Goal: Check status: Check status

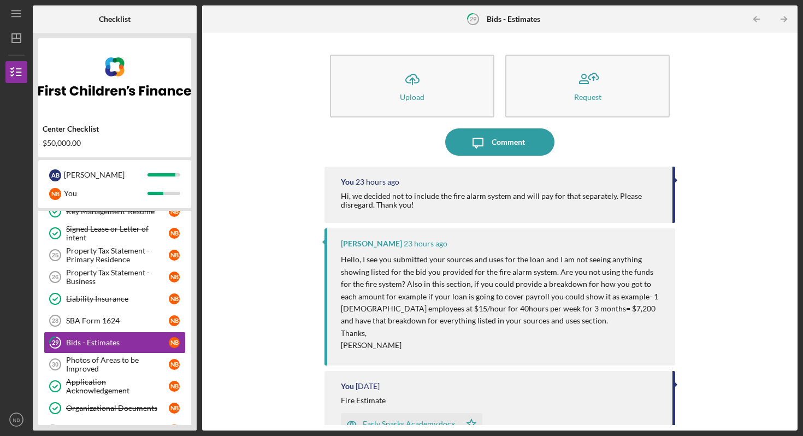
scroll to position [304, 0]
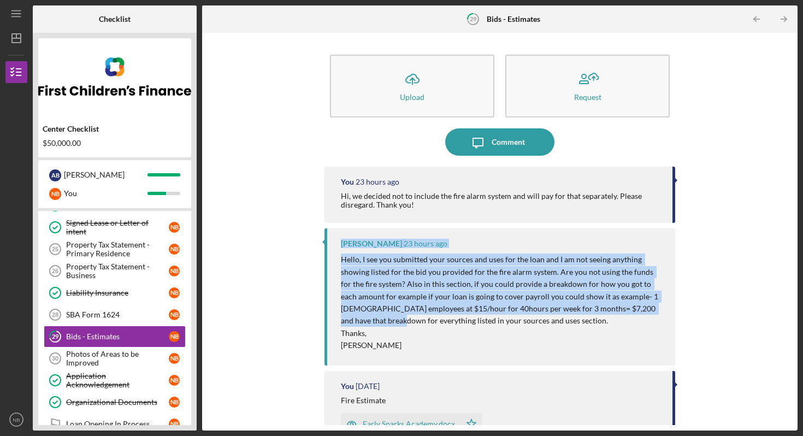
drag, startPoint x: 793, startPoint y: 217, endPoint x: 792, endPoint y: 306, distance: 89.1
click at [791, 306] on div "Icon/Upload Upload Request Icon/Message Comment You 23 hours ago Hi, we decided…" at bounding box center [500, 232] width 596 height 398
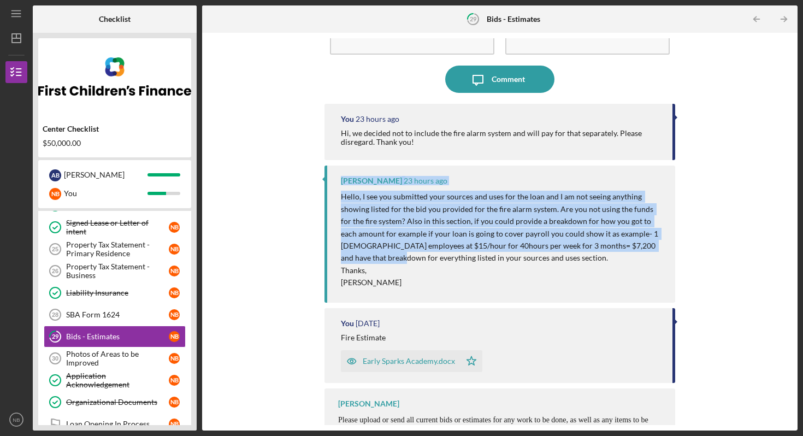
scroll to position [81, 0]
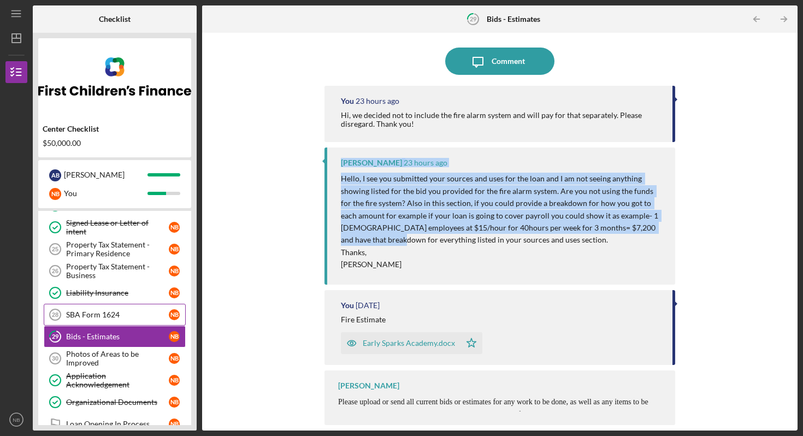
click at [87, 319] on link "SBA Form 1624 28 SBA Form 1624 N B" at bounding box center [115, 315] width 142 height 22
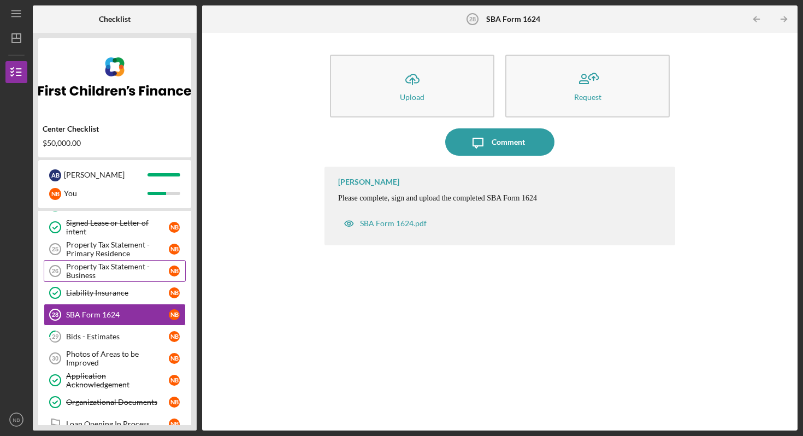
click at [134, 276] on div "Property Tax Statement - Business" at bounding box center [117, 270] width 103 height 17
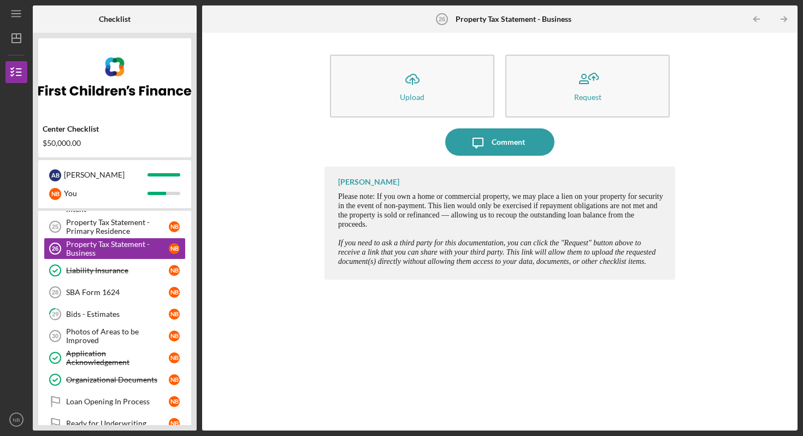
scroll to position [328, 0]
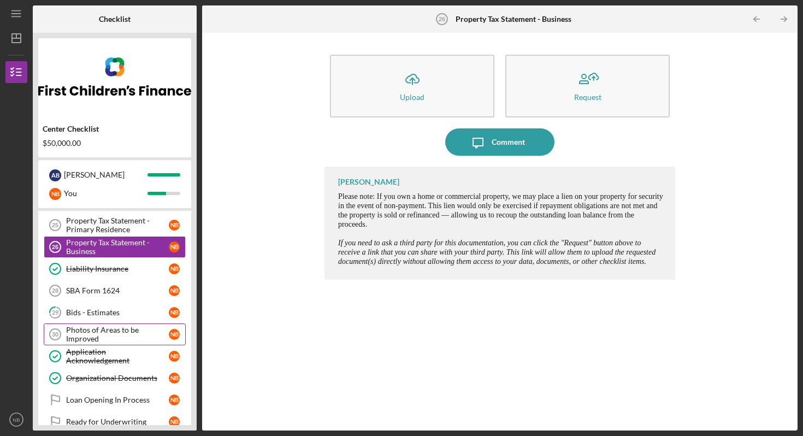
click at [126, 335] on div "Photos of Areas to be Improved" at bounding box center [117, 334] width 103 height 17
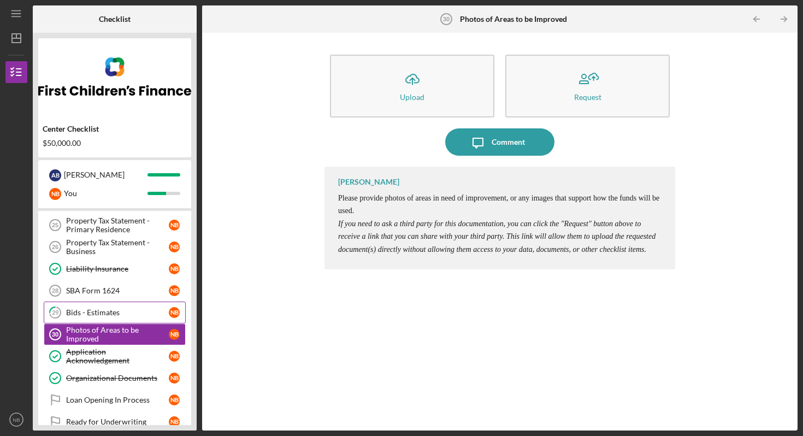
click at [104, 317] on div "Bids - Estimates" at bounding box center [117, 312] width 103 height 9
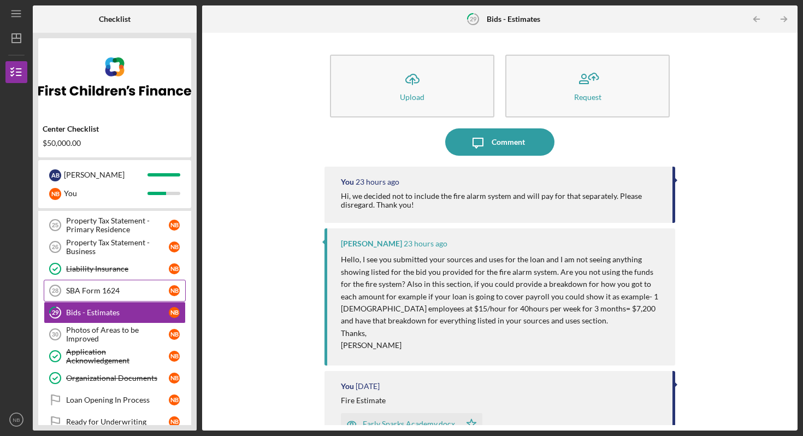
click at [110, 293] on div "SBA Form 1624" at bounding box center [117, 290] width 103 height 9
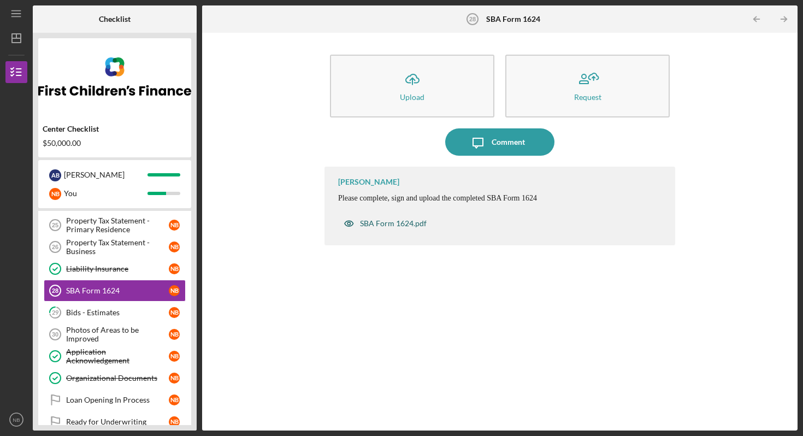
click at [387, 224] on div "SBA Form 1624.pdf" at bounding box center [393, 223] width 67 height 9
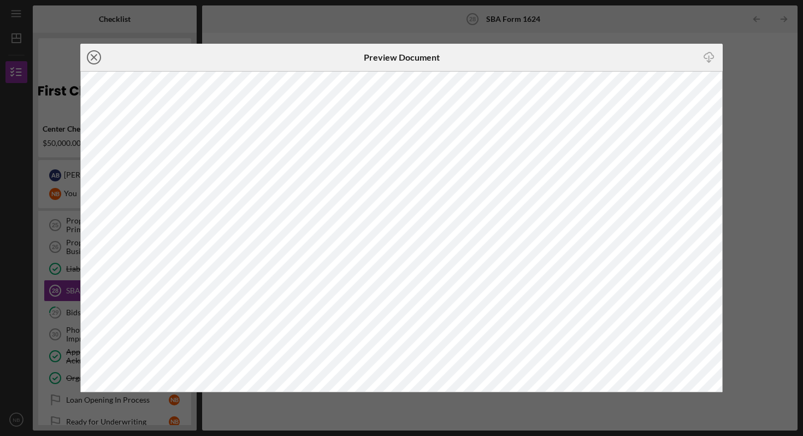
click at [89, 61] on circle at bounding box center [93, 57] width 13 height 13
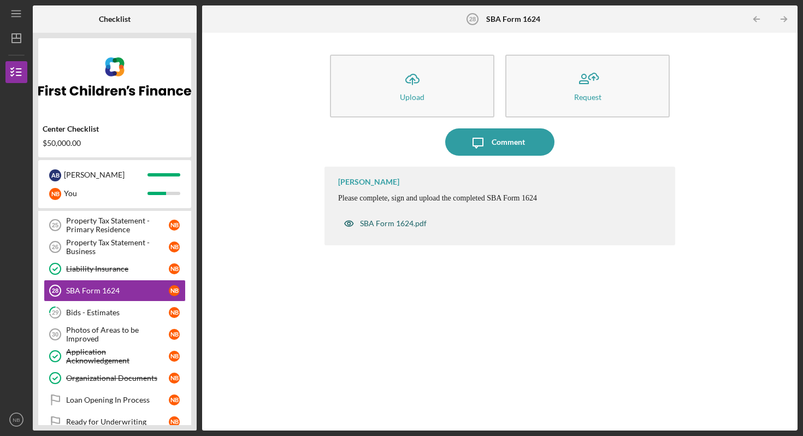
click at [380, 222] on div "SBA Form 1624.pdf" at bounding box center [393, 223] width 67 height 9
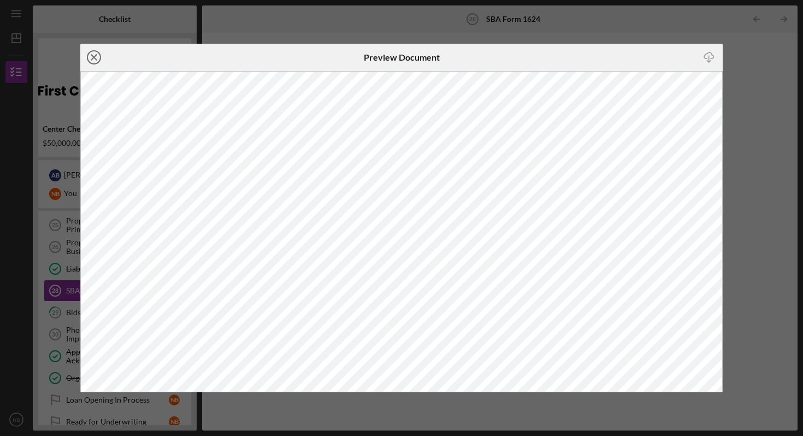
click at [92, 58] on line at bounding box center [93, 57] width 5 height 5
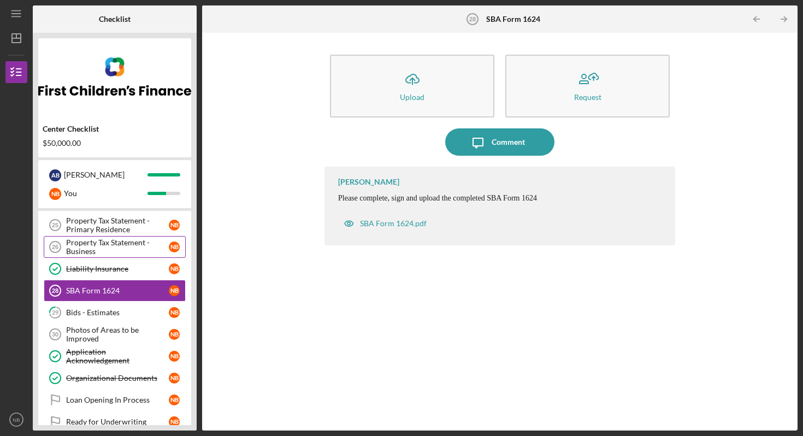
click at [122, 240] on div "Property Tax Statement - Business" at bounding box center [117, 246] width 103 height 17
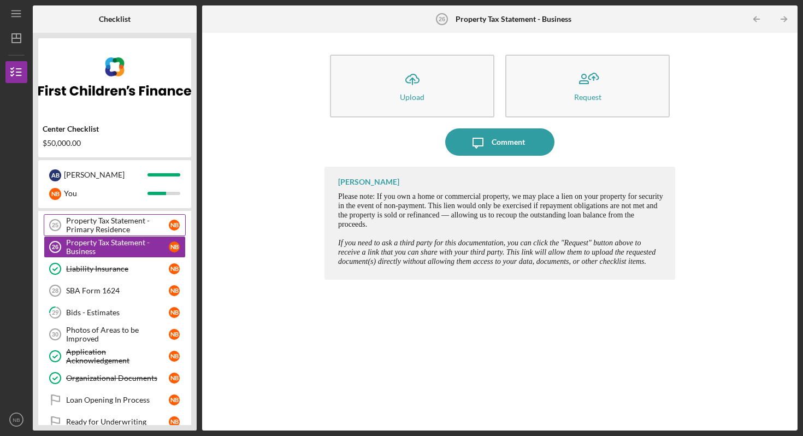
click at [119, 229] on div "Property Tax Statement - Primary Residence" at bounding box center [117, 224] width 103 height 17
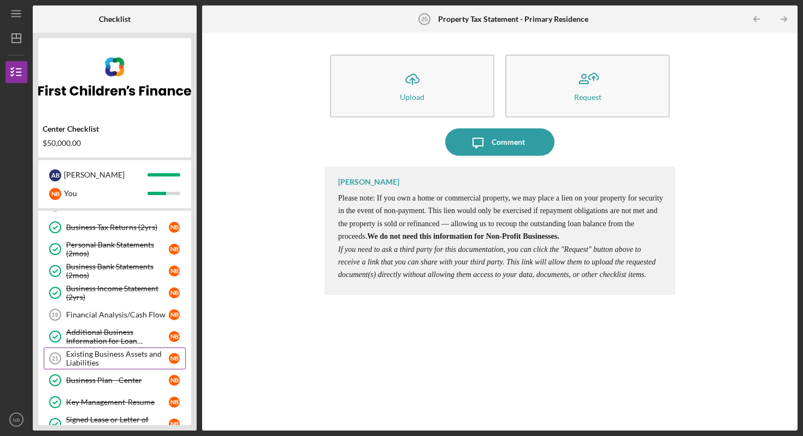
scroll to position [109, 0]
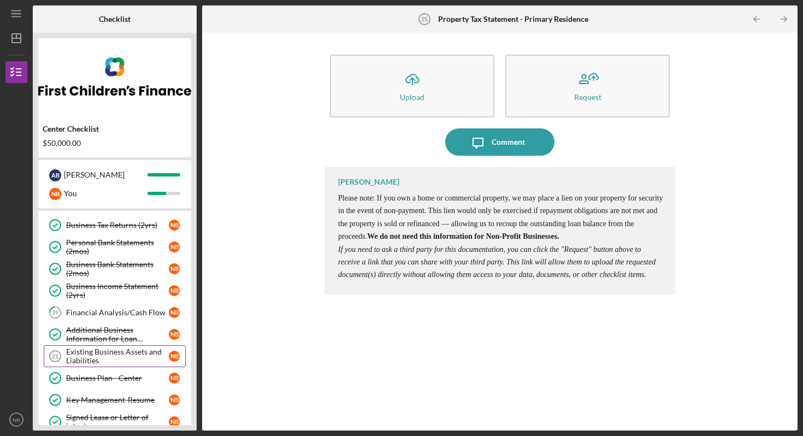
click at [84, 354] on div "Existing Business Assets and Liabilities" at bounding box center [117, 356] width 103 height 17
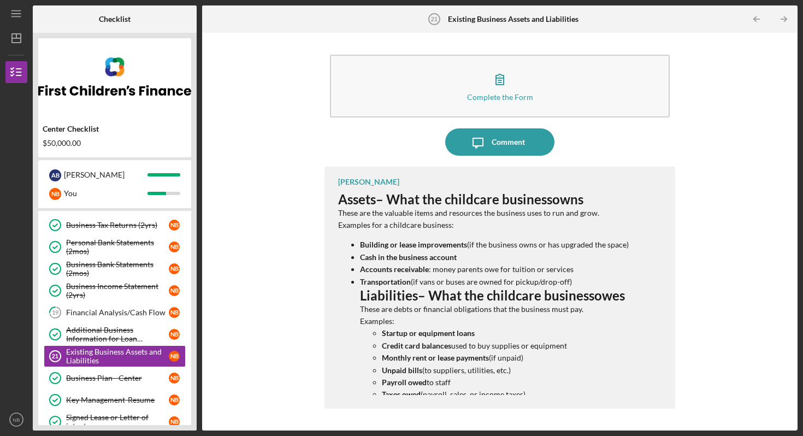
scroll to position [131, 0]
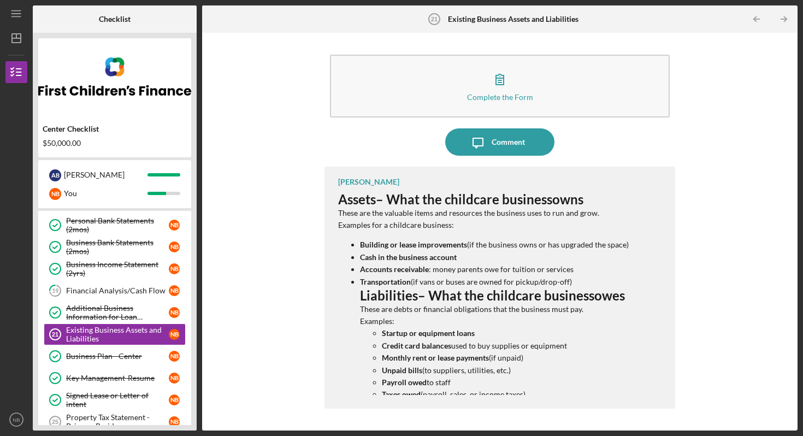
click at [507, 369] on p "Unpaid bills (to suppliers, utilities, etc.)" at bounding box center [505, 370] width 247 height 12
click at [480, 349] on p "Credit card balances used to buy supplies or equipment" at bounding box center [505, 346] width 247 height 12
click at [482, 349] on p "Credit card balances used to buy supplies or equipment" at bounding box center [505, 346] width 247 height 12
drag, startPoint x: 482, startPoint y: 349, endPoint x: 488, endPoint y: 351, distance: 5.9
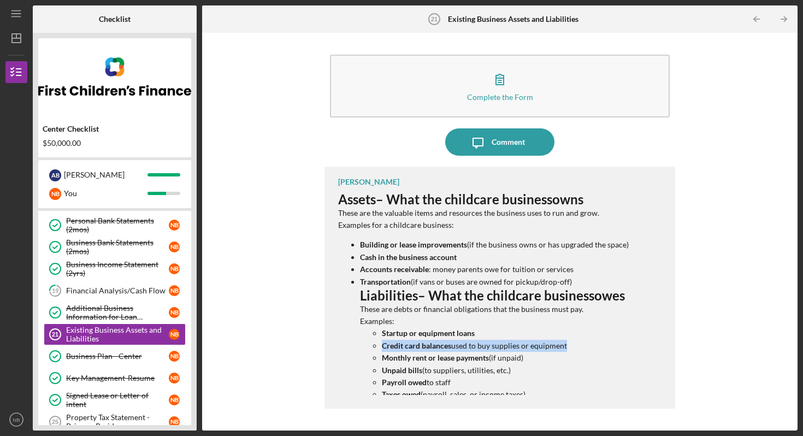
click at [483, 349] on p "Credit card balances used to buy supplies or equipment" at bounding box center [505, 346] width 247 height 12
click at [521, 351] on p "Credit card balances used to buy supplies or equipment" at bounding box center [505, 346] width 247 height 12
click at [542, 356] on p "Monthly rent or lease payments (if unpaid)" at bounding box center [505, 358] width 247 height 12
drag, startPoint x: 431, startPoint y: 362, endPoint x: 437, endPoint y: 360, distance: 6.9
click at [435, 360] on strong "Monthly rent or lease payments" at bounding box center [435, 357] width 107 height 9
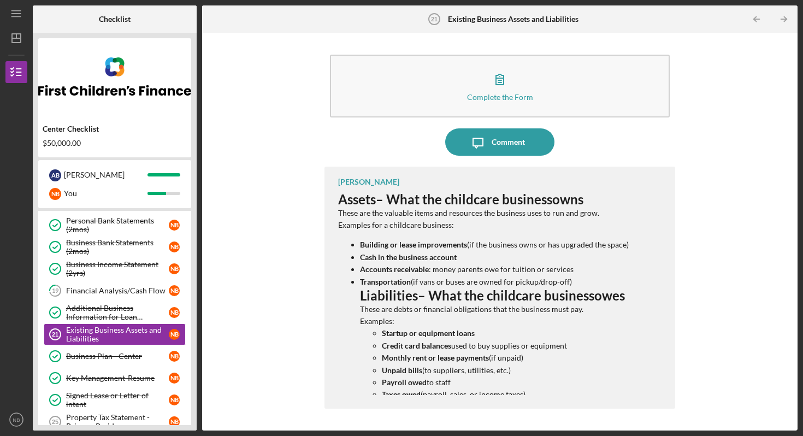
click at [475, 366] on p "Unpaid bills (to suppliers, utilities, etc.)" at bounding box center [505, 370] width 247 height 12
click at [509, 374] on p "Unpaid bills (to suppliers, utilities, etc.)" at bounding box center [505, 370] width 247 height 12
drag, startPoint x: 621, startPoint y: 322, endPoint x: 631, endPoint y: 320, distance: 9.4
click at [655, 320] on div "[PERSON_NAME] Assets – What the childcare business owns These are the valuable …" at bounding box center [500, 288] width 351 height 242
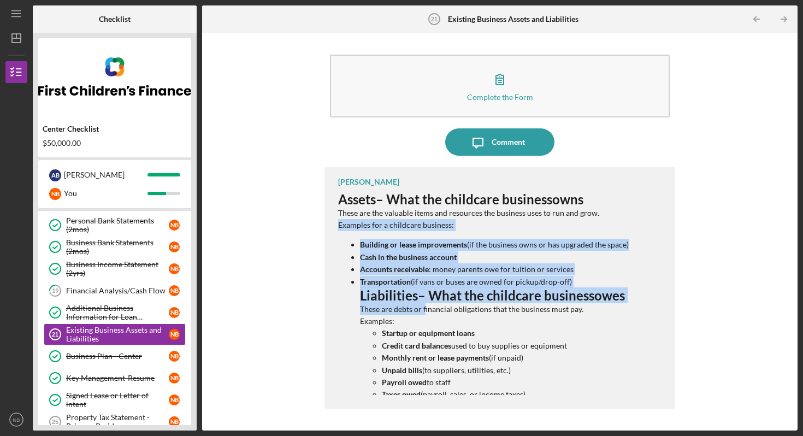
drag, startPoint x: 202, startPoint y: 230, endPoint x: 430, endPoint y: 317, distance: 244.6
click at [426, 311] on div "Complete the Form Form Icon/Message Comment [PERSON_NAME] Assets – What the chi…" at bounding box center [500, 232] width 596 height 398
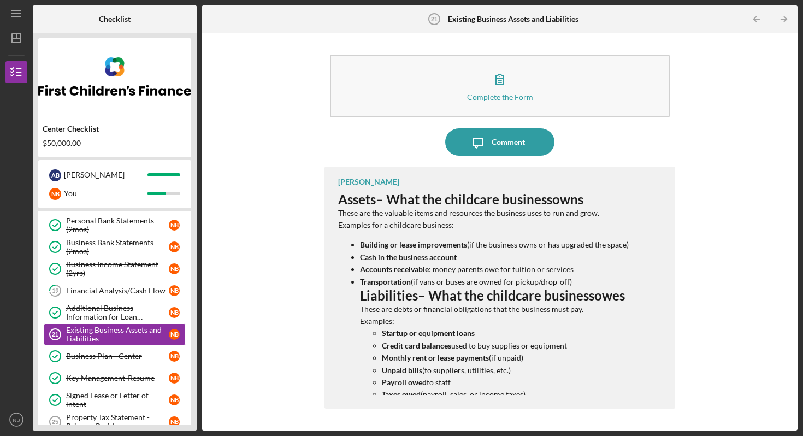
click at [431, 321] on p "Examples:" at bounding box center [494, 321] width 269 height 12
click at [431, 322] on p "Examples:" at bounding box center [494, 321] width 269 height 12
click at [557, 263] on p "Cash in the business account" at bounding box center [494, 257] width 269 height 12
click at [559, 264] on ul "Building or lease improvements (if the business owns or has upgraded the space)…" at bounding box center [483, 320] width 291 height 162
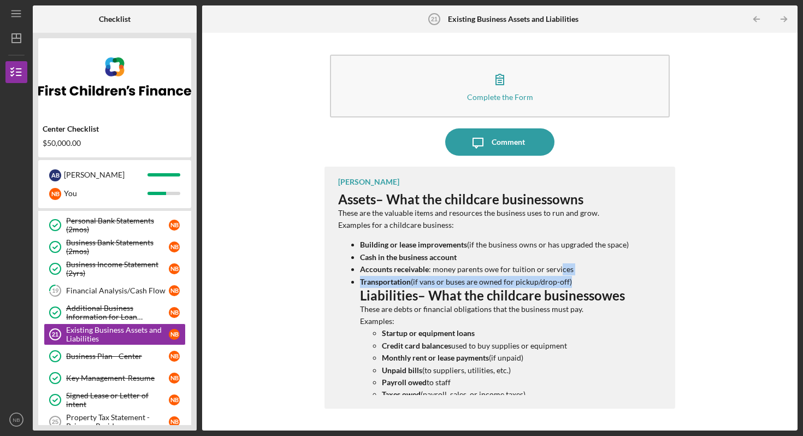
drag, startPoint x: 559, startPoint y: 263, endPoint x: 585, endPoint y: 278, distance: 29.6
click at [587, 282] on ul "Building or lease improvements (if the business owns or has upgraded the space)…" at bounding box center [483, 320] width 291 height 162
drag, startPoint x: 585, startPoint y: 278, endPoint x: 546, endPoint y: 359, distance: 89.5
click at [546, 359] on li "Transportation (if vans or buses are owned for pickup/drop-off) Liabilities – W…" at bounding box center [494, 338] width 269 height 125
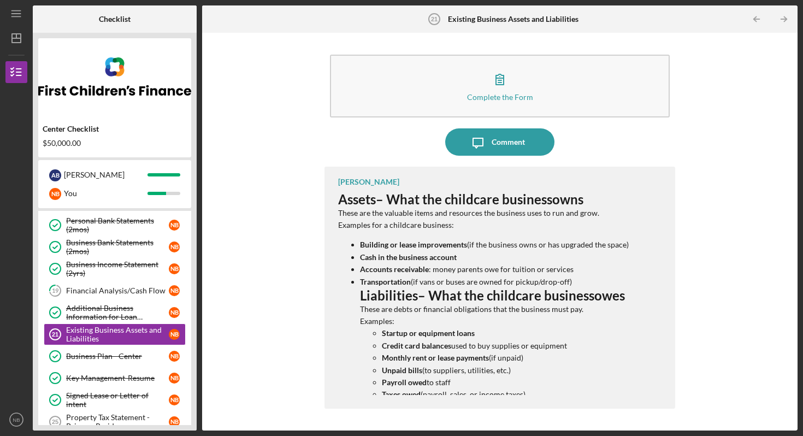
click at [547, 381] on p "Payroll owed to staff" at bounding box center [505, 382] width 247 height 12
drag, startPoint x: 796, startPoint y: 140, endPoint x: 797, endPoint y: 132, distance: 7.7
click at [797, 132] on div "Complete the Form Form Icon/Message Comment [PERSON_NAME] Assets – What the chi…" at bounding box center [500, 232] width 596 height 398
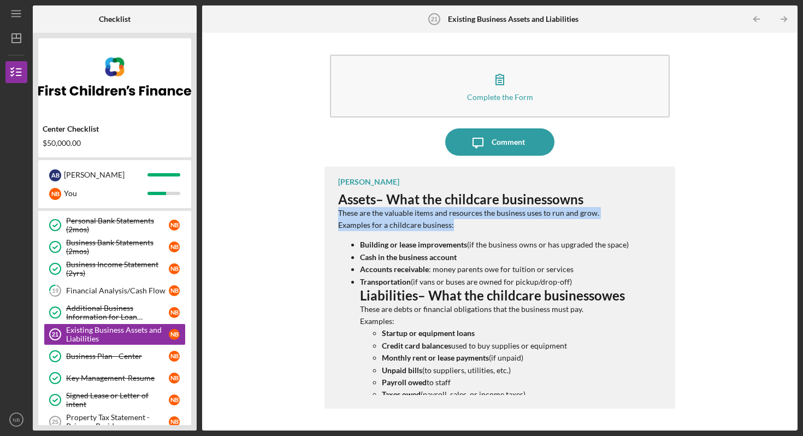
drag, startPoint x: 775, startPoint y: 193, endPoint x: 697, endPoint y: 226, distance: 84.7
click at [697, 226] on div "Complete the Form Form Icon/Message Comment [PERSON_NAME] Assets – What the chi…" at bounding box center [500, 231] width 585 height 387
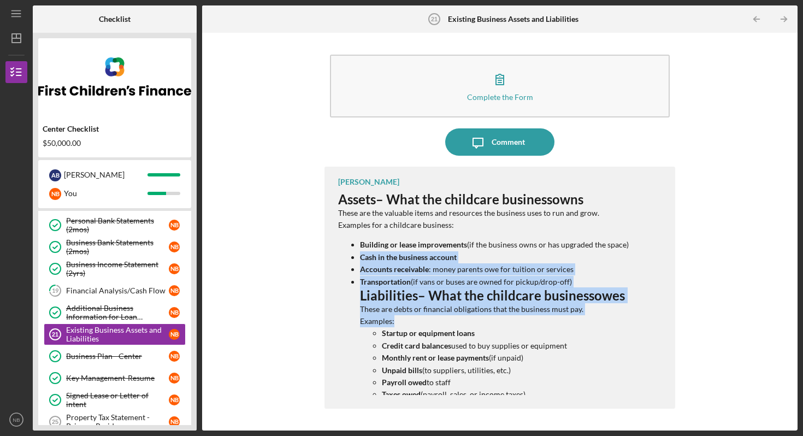
drag, startPoint x: 618, startPoint y: 316, endPoint x: 803, endPoint y: 254, distance: 194.9
click at [803, 254] on div "Icon/Menu Existing Business Assets and Liabilities 21 Existing Business Assets …" at bounding box center [401, 218] width 803 height 436
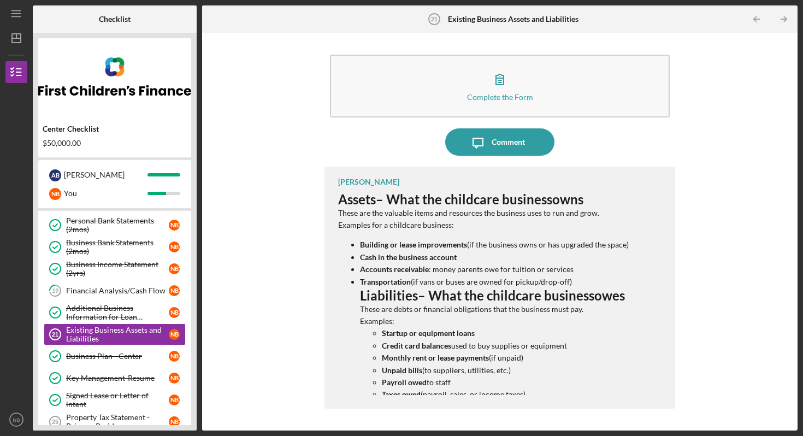
click at [763, 175] on div "Complete the Form Form Icon/Message Comment [PERSON_NAME] Assets – What the chi…" at bounding box center [500, 231] width 585 height 387
click at [551, 258] on p "Cash in the business account" at bounding box center [494, 257] width 269 height 12
click at [124, 291] on div "Financial Analysis/Cash Flow" at bounding box center [117, 290] width 103 height 9
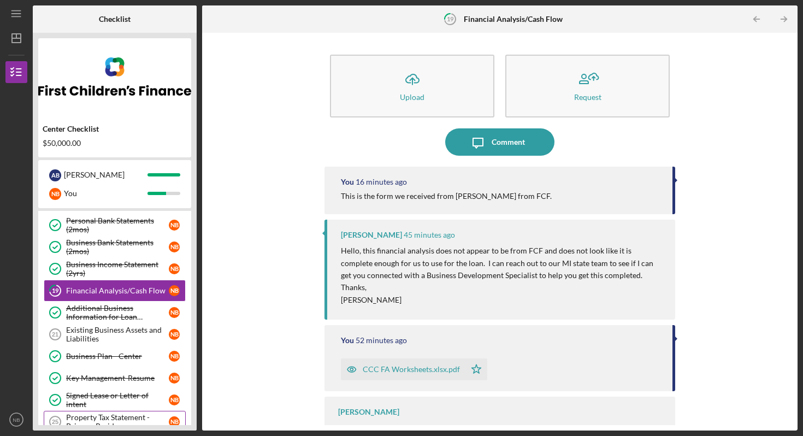
click at [103, 420] on div "Property Tax Statement - Primary Residence" at bounding box center [117, 421] width 103 height 17
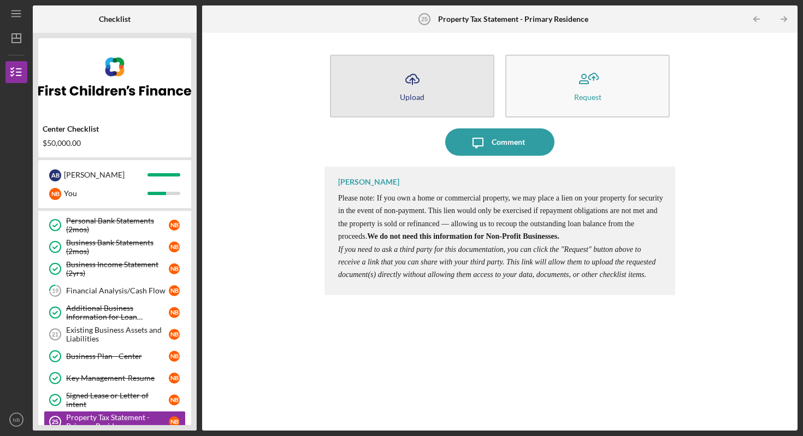
click at [439, 76] on button "Icon/Upload Upload" at bounding box center [412, 86] width 164 height 63
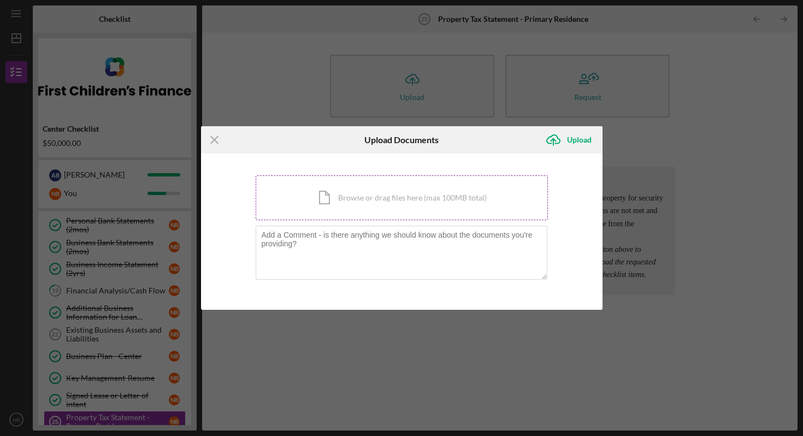
click at [409, 193] on div "Icon/Document Browse or drag files here (max 100MB total) Tap to choose files o…" at bounding box center [402, 197] width 292 height 45
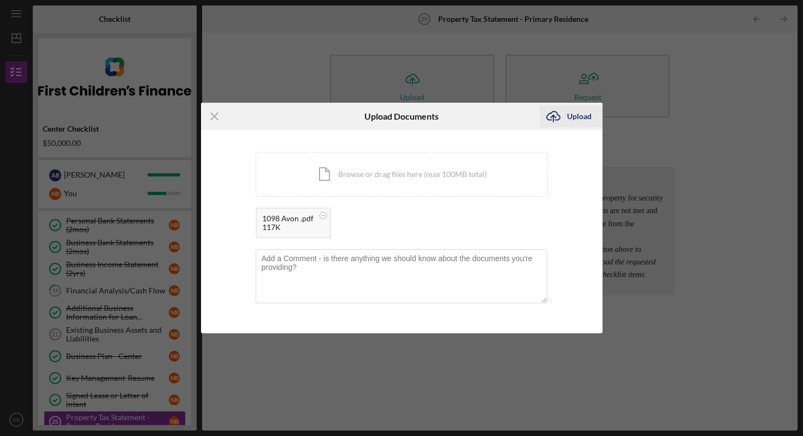
click at [574, 122] on div "Upload" at bounding box center [579, 116] width 25 height 22
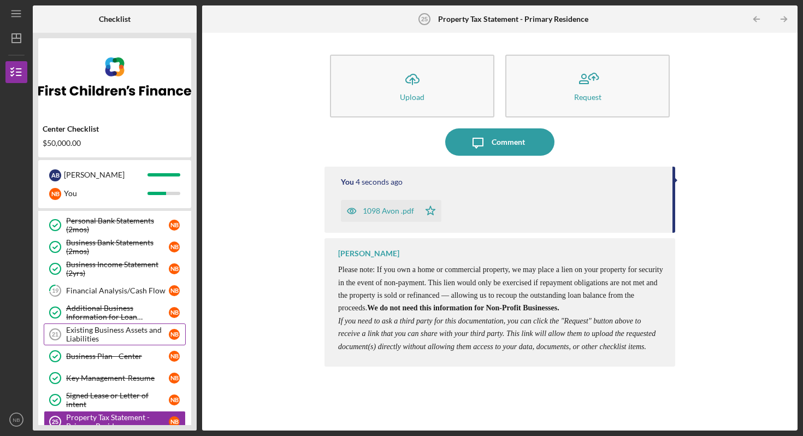
click at [125, 326] on div "Existing Business Assets and Liabilities" at bounding box center [117, 334] width 103 height 17
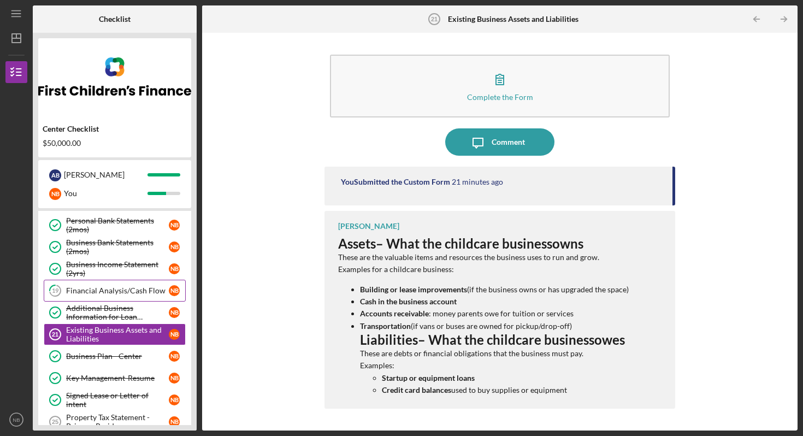
click at [122, 286] on link "19 Financial Analysis/Cash Flow N B" at bounding box center [115, 291] width 142 height 22
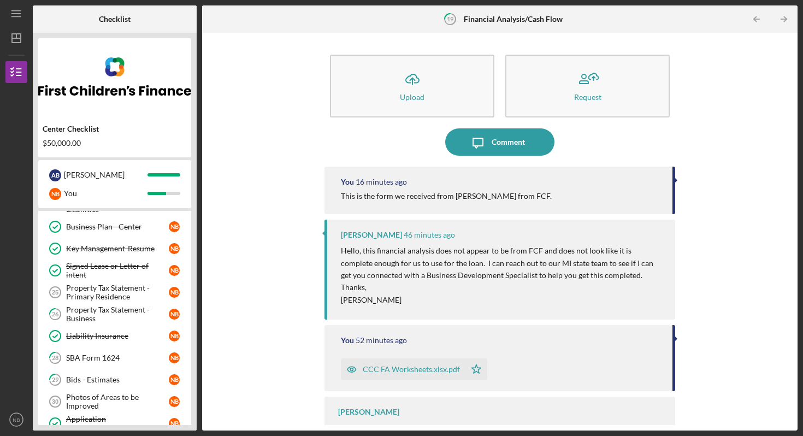
scroll to position [262, 0]
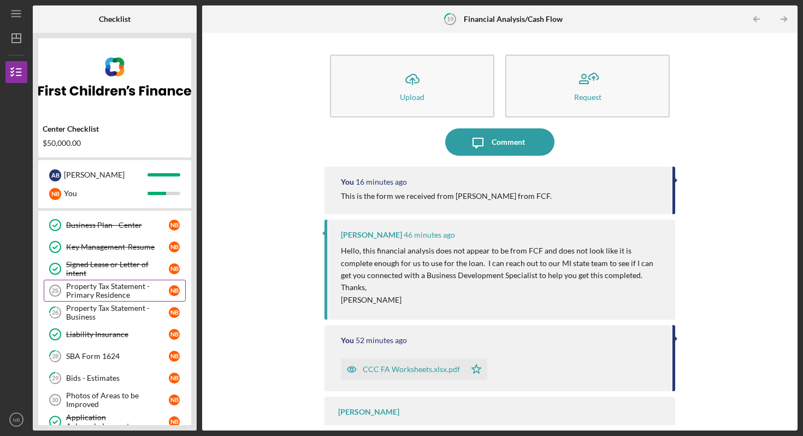
click at [129, 288] on div "Property Tax Statement - Primary Residence" at bounding box center [117, 290] width 103 height 17
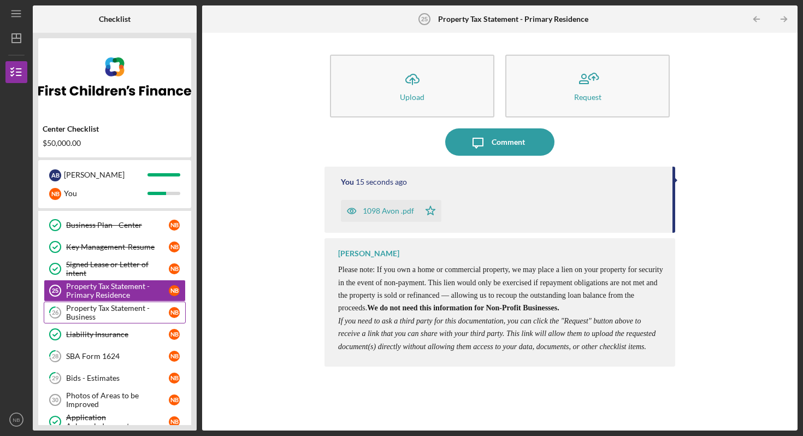
click at [109, 317] on div "Property Tax Statement - Business" at bounding box center [117, 312] width 103 height 17
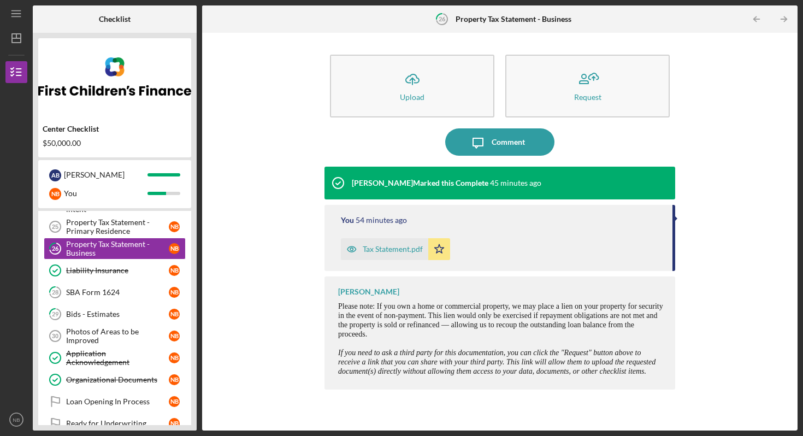
scroll to position [328, 0]
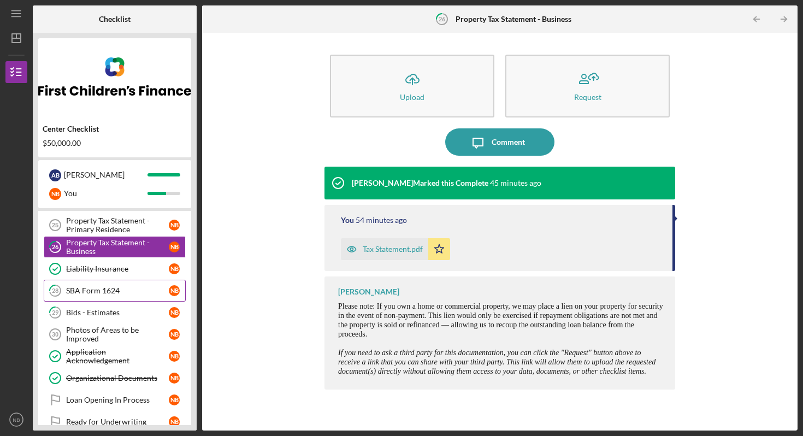
click at [140, 290] on div "SBA Form 1624" at bounding box center [117, 290] width 103 height 9
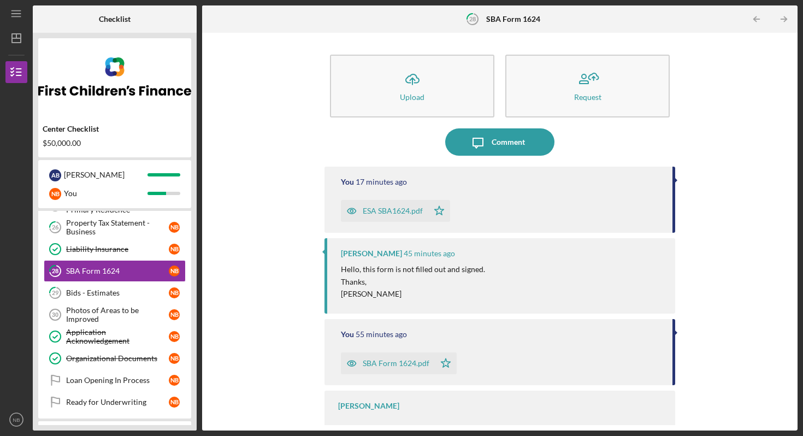
scroll to position [350, 0]
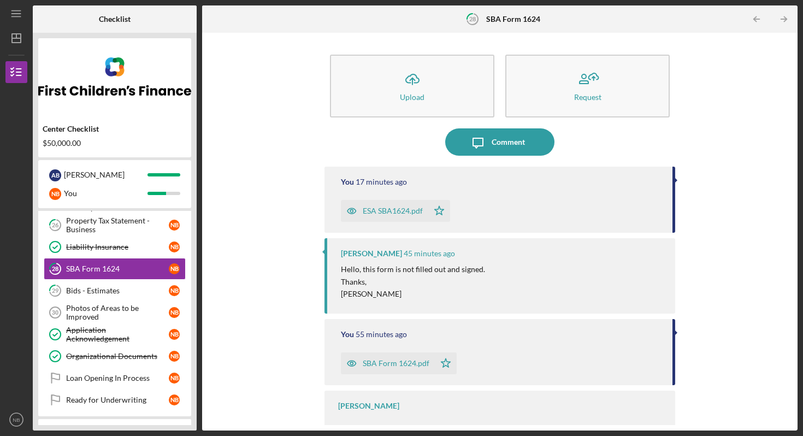
click at [385, 209] on div "ESA SBA1624.pdf" at bounding box center [393, 211] width 60 height 9
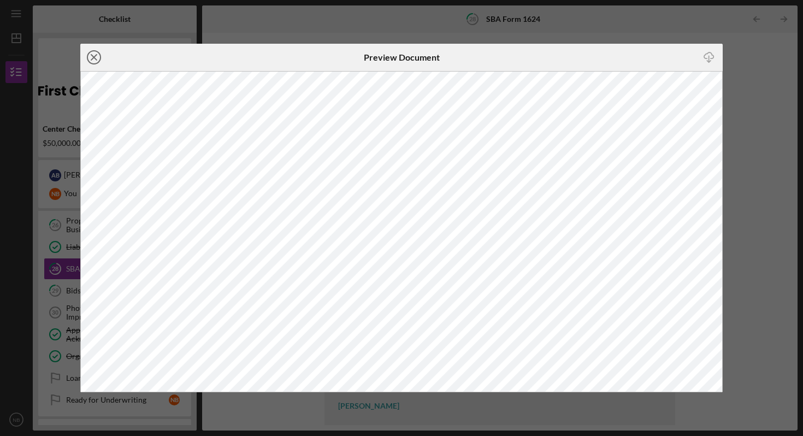
click at [97, 61] on icon "Icon/Close" at bounding box center [93, 57] width 27 height 27
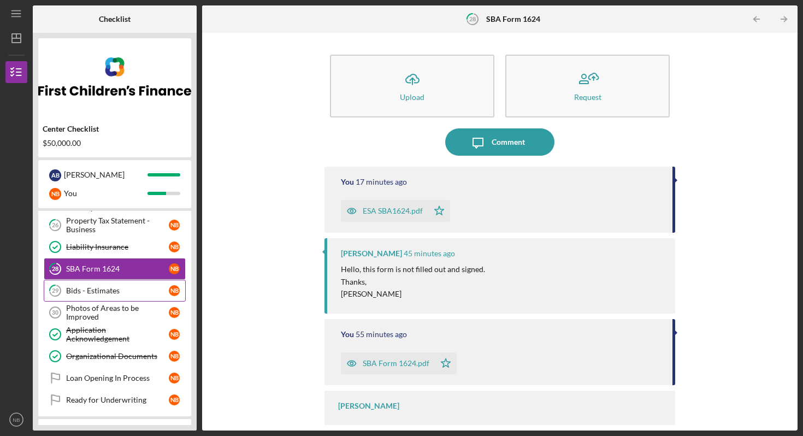
click at [74, 296] on link "29 Bids - Estimates N B" at bounding box center [115, 291] width 142 height 22
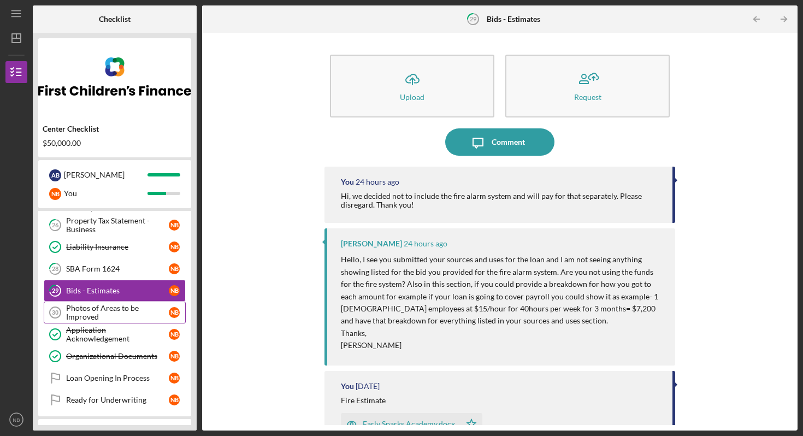
click at [106, 314] on div "Photos of Areas to be Improved" at bounding box center [117, 312] width 103 height 17
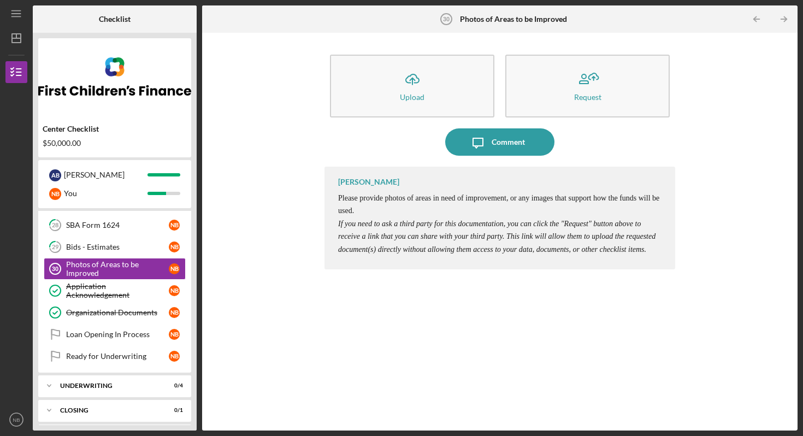
scroll to position [415, 0]
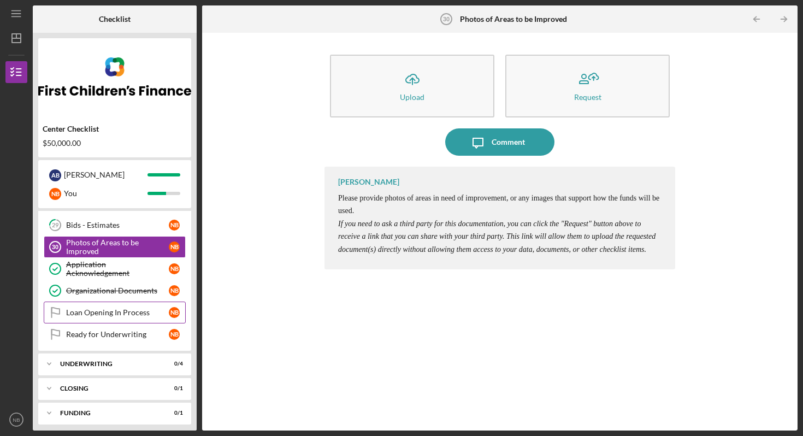
click at [123, 311] on div "Loan Opening In Process" at bounding box center [117, 312] width 103 height 9
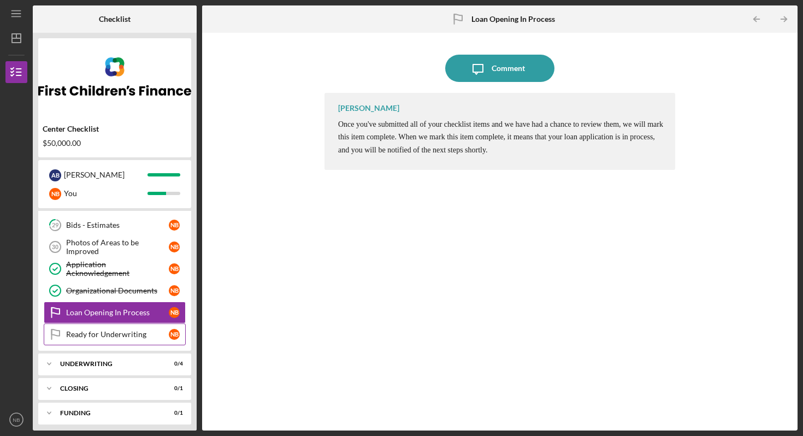
click at [122, 339] on link "Ready for Underwriting Ready for Underwriting N B" at bounding box center [115, 334] width 142 height 22
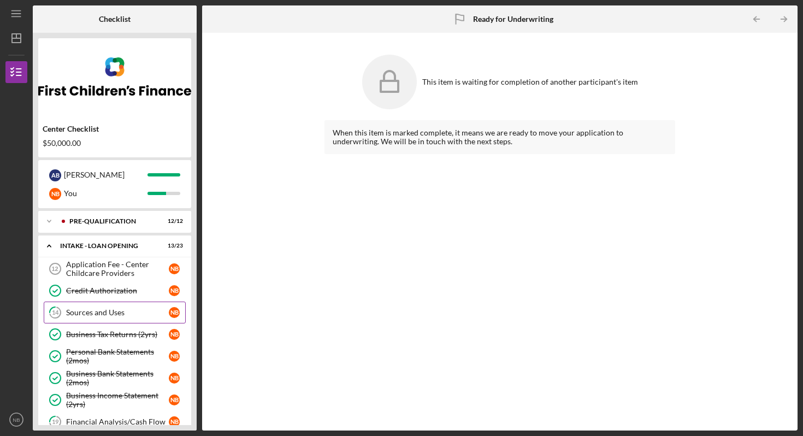
click at [114, 311] on div "Sources and Uses" at bounding box center [117, 312] width 103 height 9
